Goal: Task Accomplishment & Management: Manage account settings

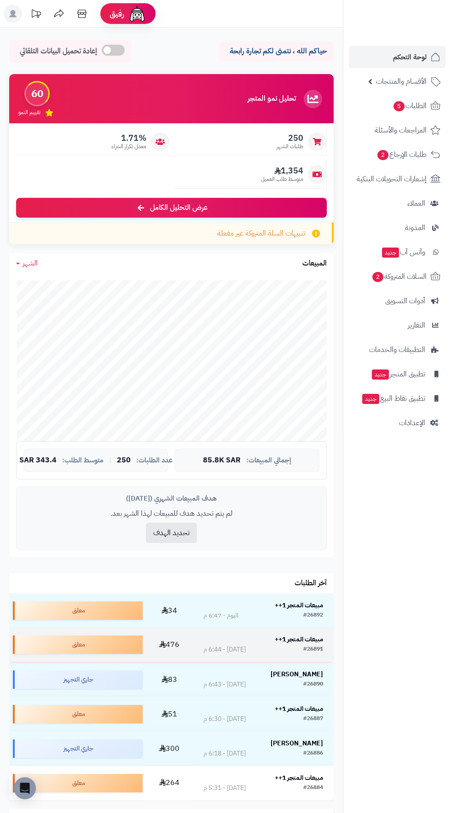
click at [288, 639] on strong "مبيعات المتجر 1++" at bounding box center [299, 640] width 48 height 10
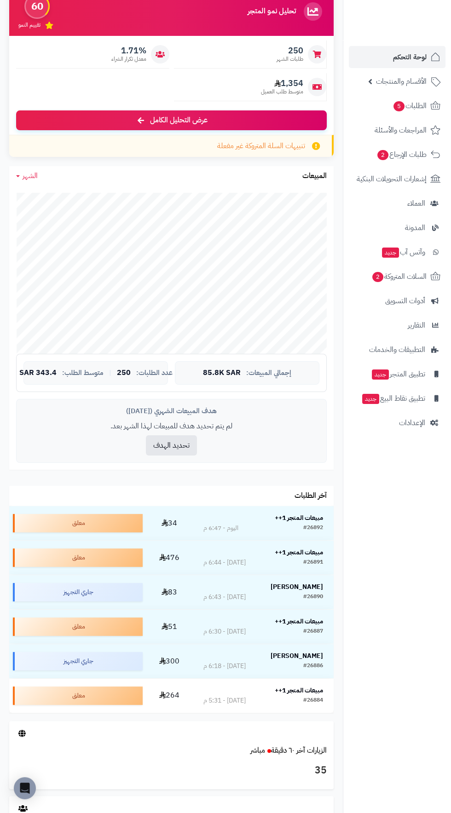
scroll to position [88, 0]
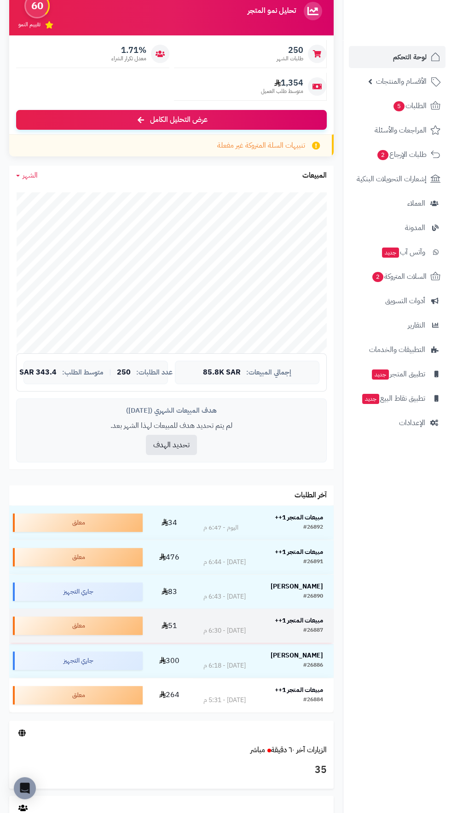
click at [288, 630] on div "#26887 اليوم - 6:30 م" at bounding box center [263, 630] width 120 height 9
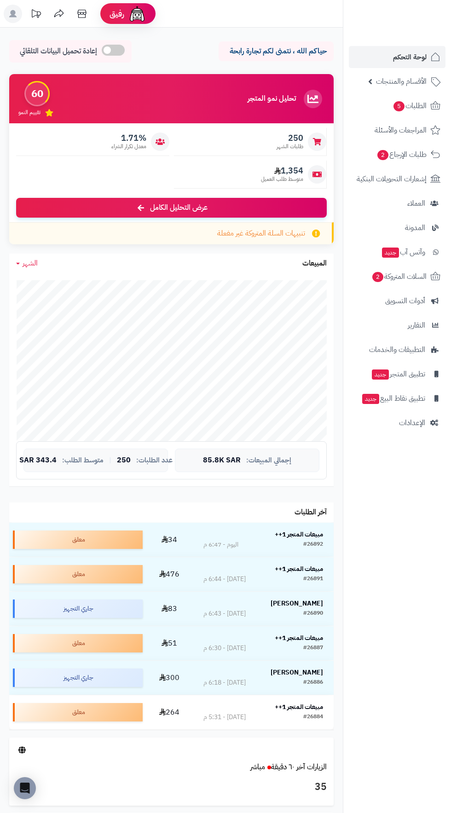
scroll to position [88, 0]
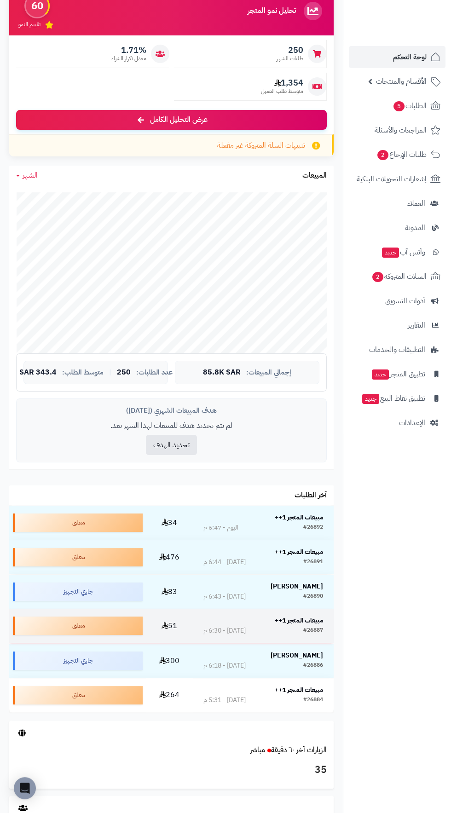
click at [292, 642] on td "مبيعات المتجر 1++ #26887 [DATE] - 6:30 م" at bounding box center [263, 626] width 141 height 34
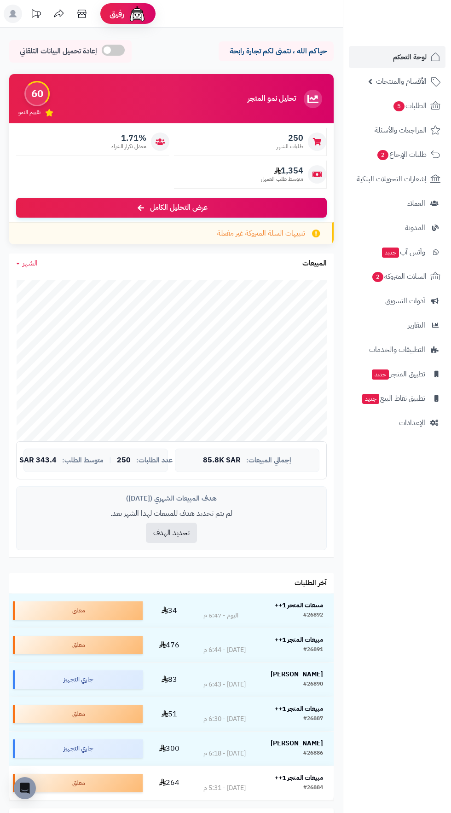
scroll to position [88, 0]
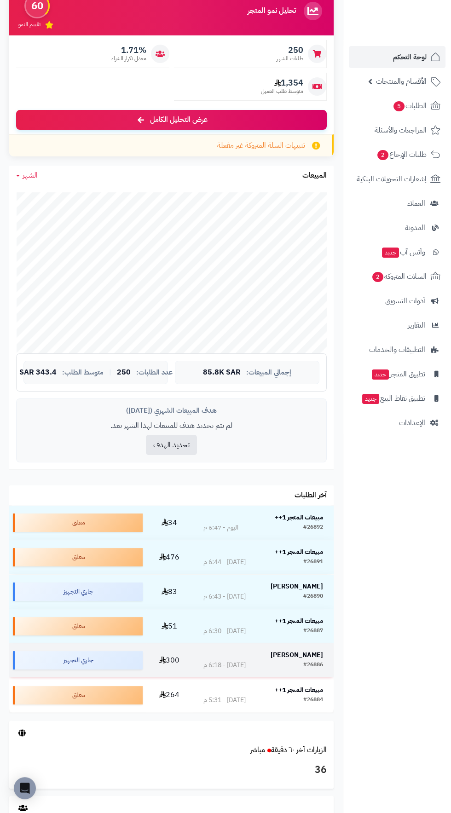
click at [272, 654] on div "[PERSON_NAME]" at bounding box center [263, 655] width 120 height 9
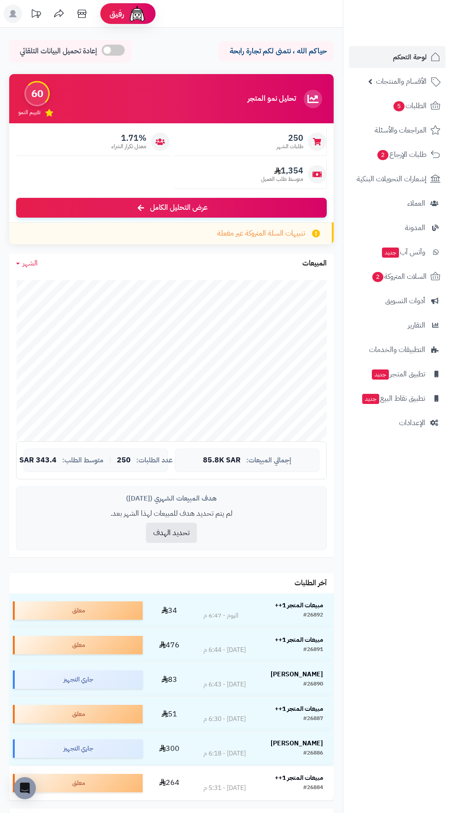
scroll to position [88, 0]
